Goal: Information Seeking & Learning: Check status

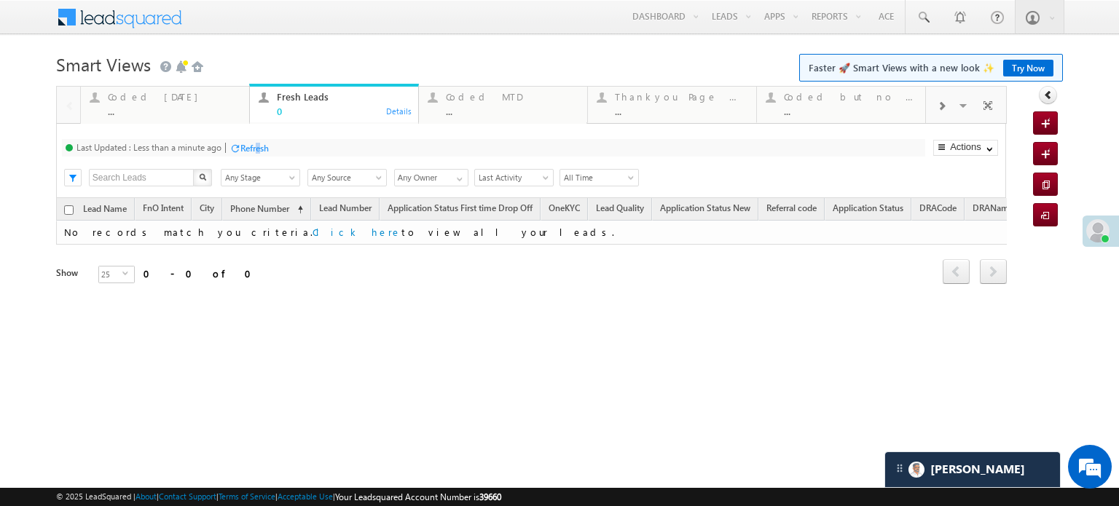
click at [259, 147] on div "Refresh" at bounding box center [254, 148] width 28 height 11
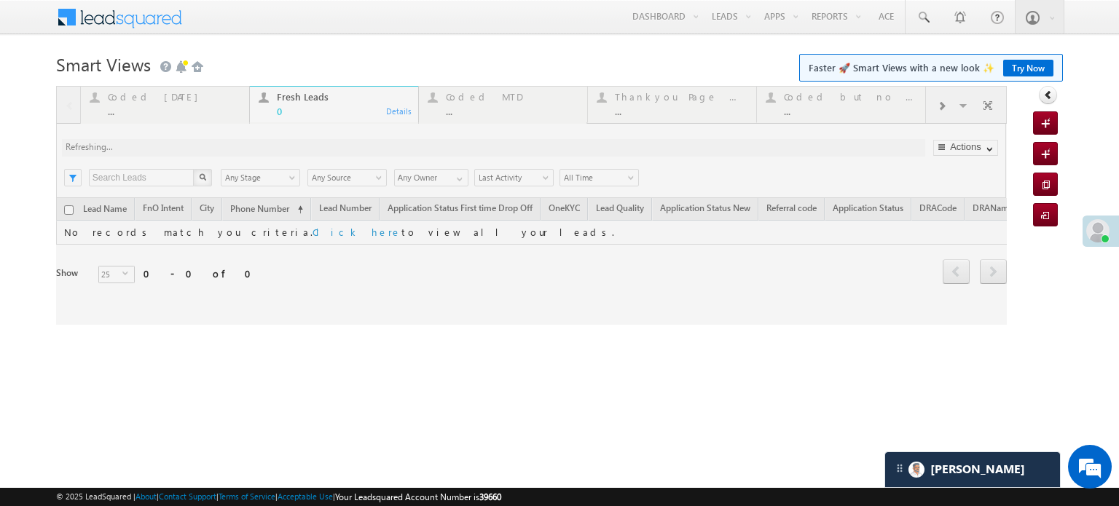
click at [259, 147] on div at bounding box center [531, 205] width 950 height 239
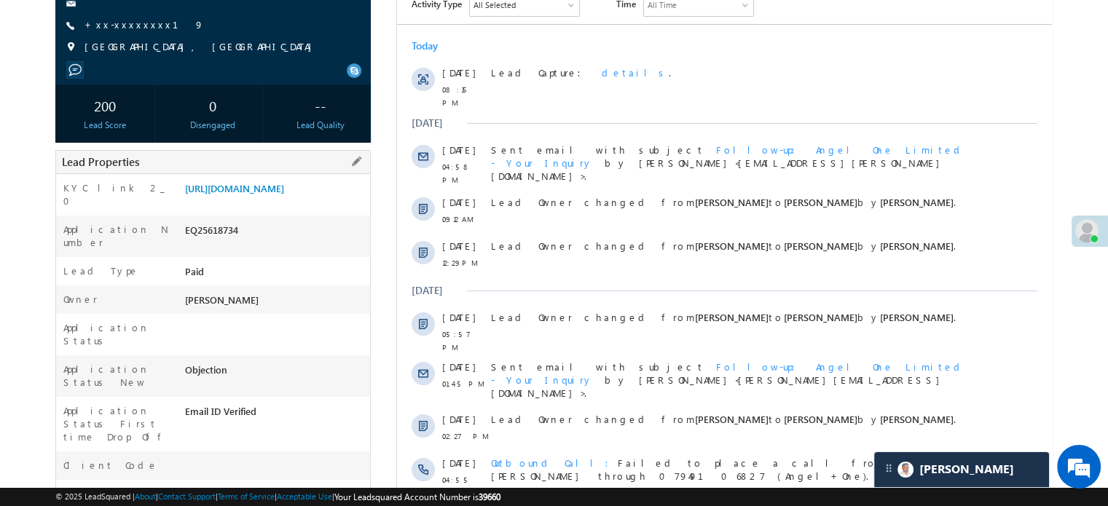
scroll to position [146, 0]
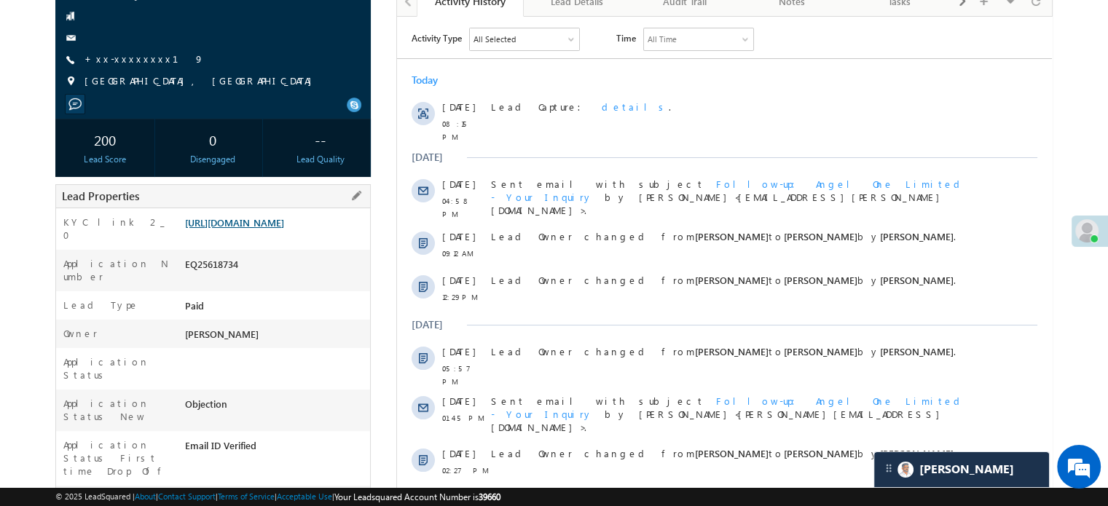
click at [277, 221] on link "https://angelbroking1-pk3em7sa.customui-test.leadsquared.com?leadId=a34cef6f-5a…" at bounding box center [234, 222] width 99 height 12
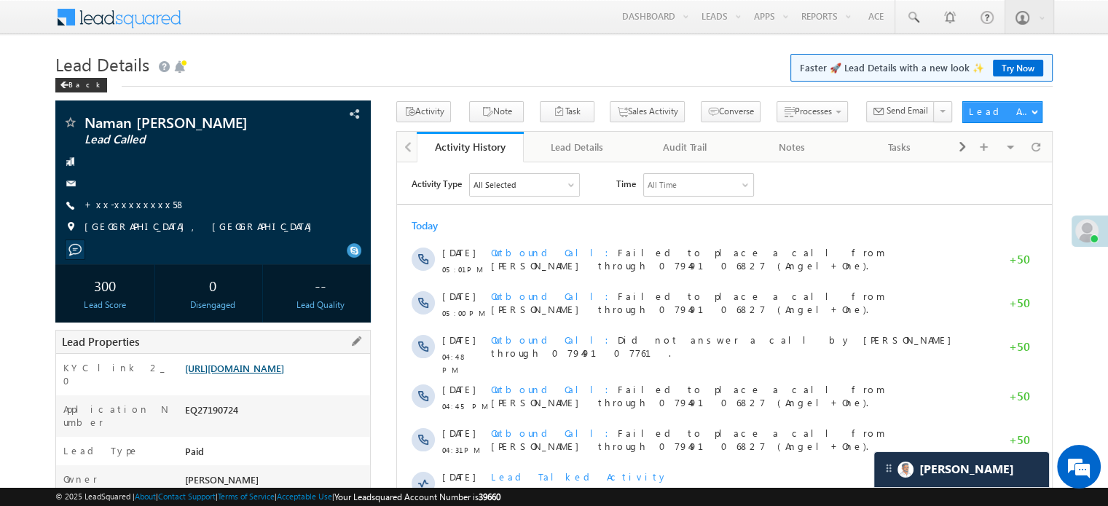
click at [268, 374] on link "https://angelbroking1-pk3em7sa.customui-test.leadsquared.com?leadId=1202b357-c2…" at bounding box center [234, 368] width 99 height 12
click at [123, 210] on link "+xx-xxxxxxxx58" at bounding box center [134, 204] width 101 height 12
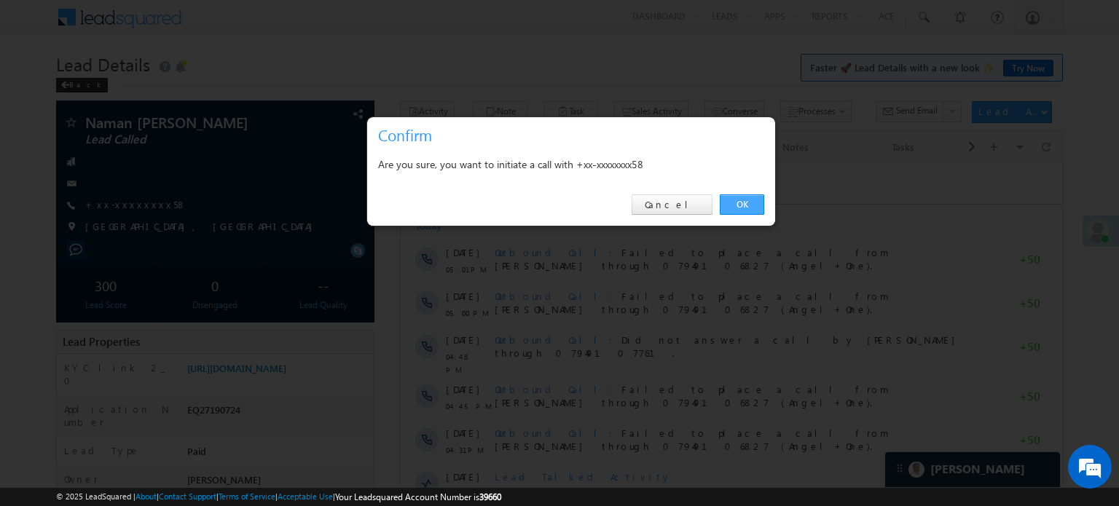
drag, startPoint x: 732, startPoint y: 206, endPoint x: 298, endPoint y: 20, distance: 472.1
click at [732, 206] on link "OK" at bounding box center [742, 204] width 44 height 20
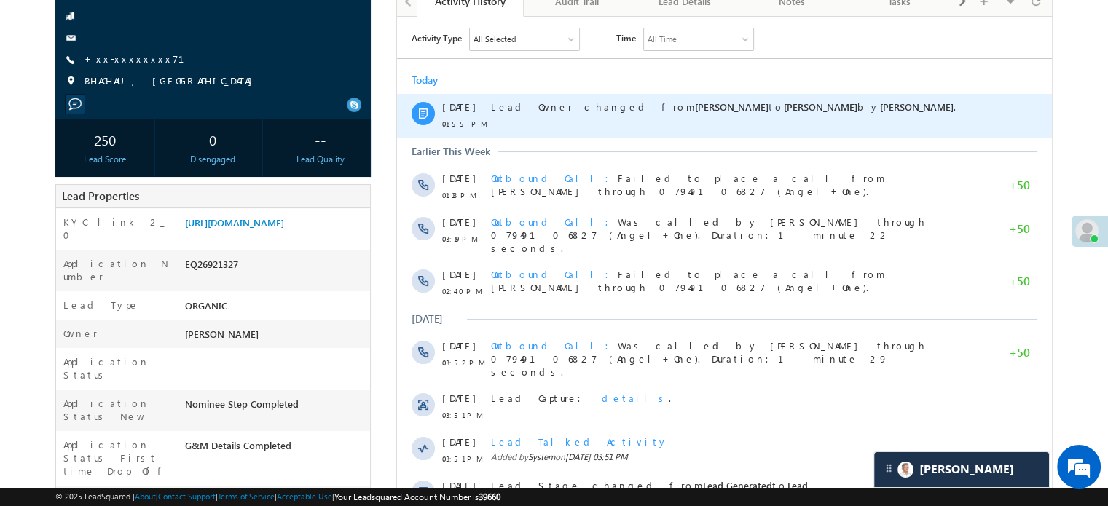
scroll to position [7065, 0]
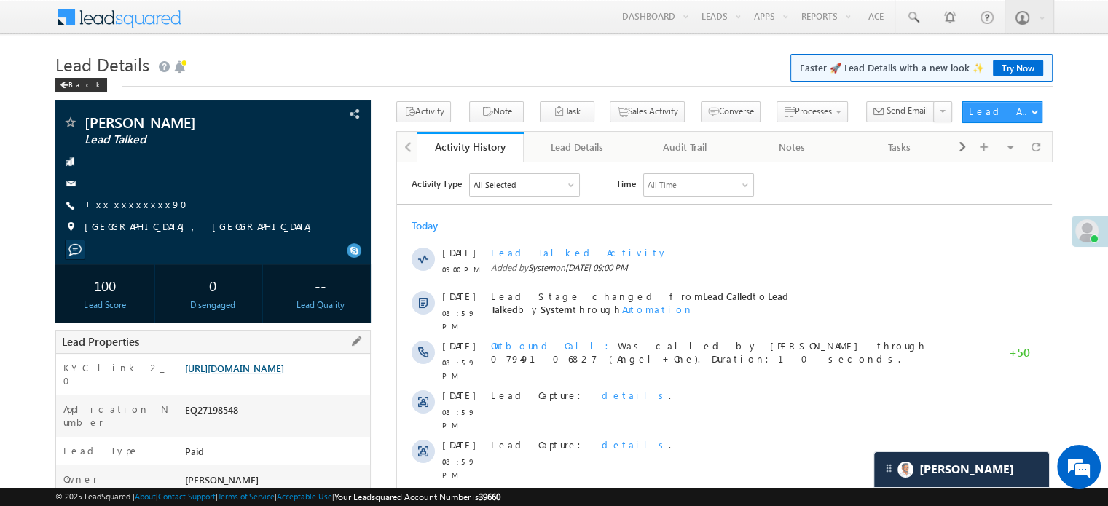
click at [284, 369] on link "[URL][DOMAIN_NAME]" at bounding box center [234, 368] width 99 height 12
